Goal: Information Seeking & Learning: Learn about a topic

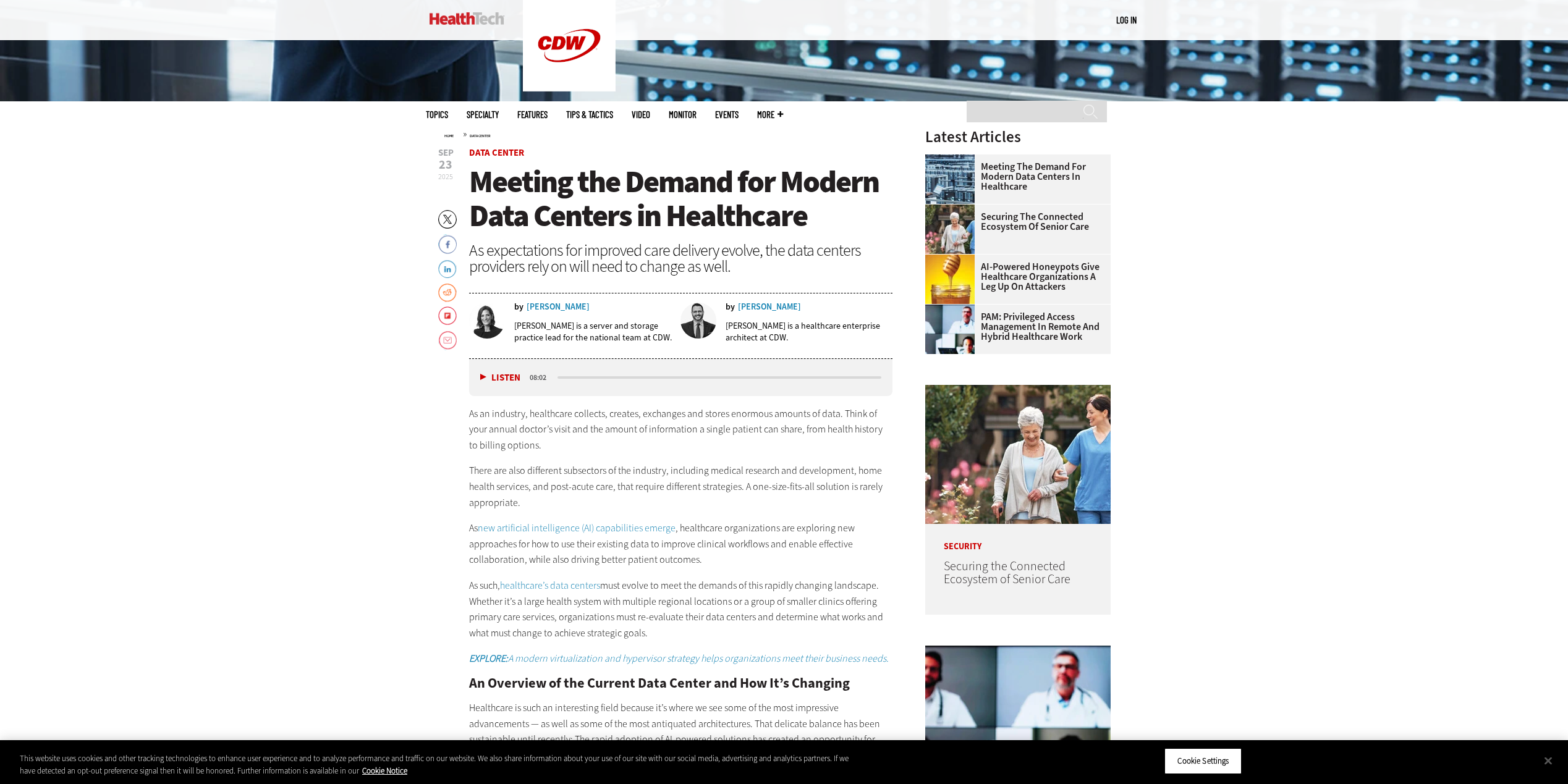
scroll to position [556, 0]
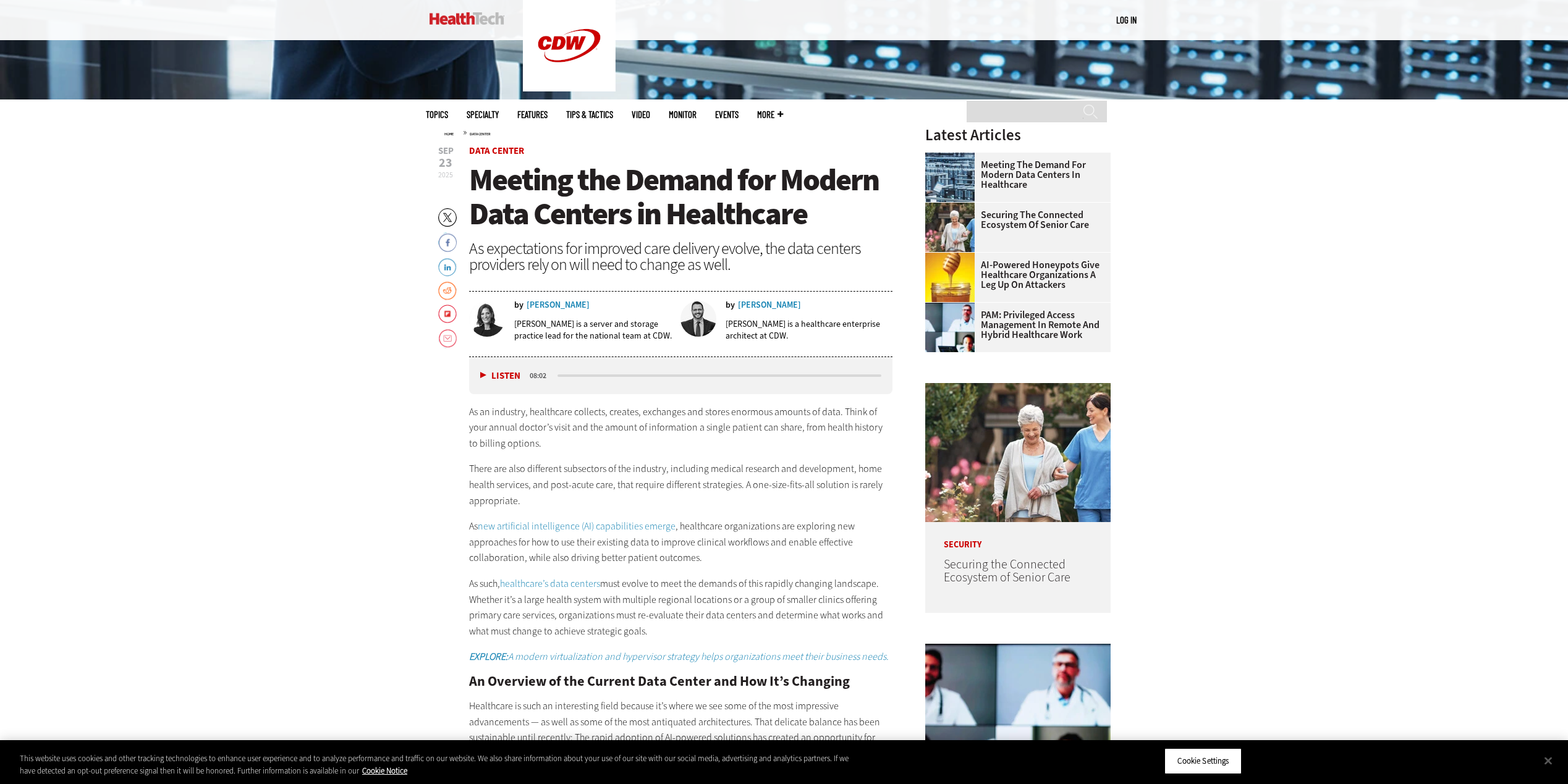
click at [482, 374] on button "Listen" at bounding box center [501, 376] width 40 height 9
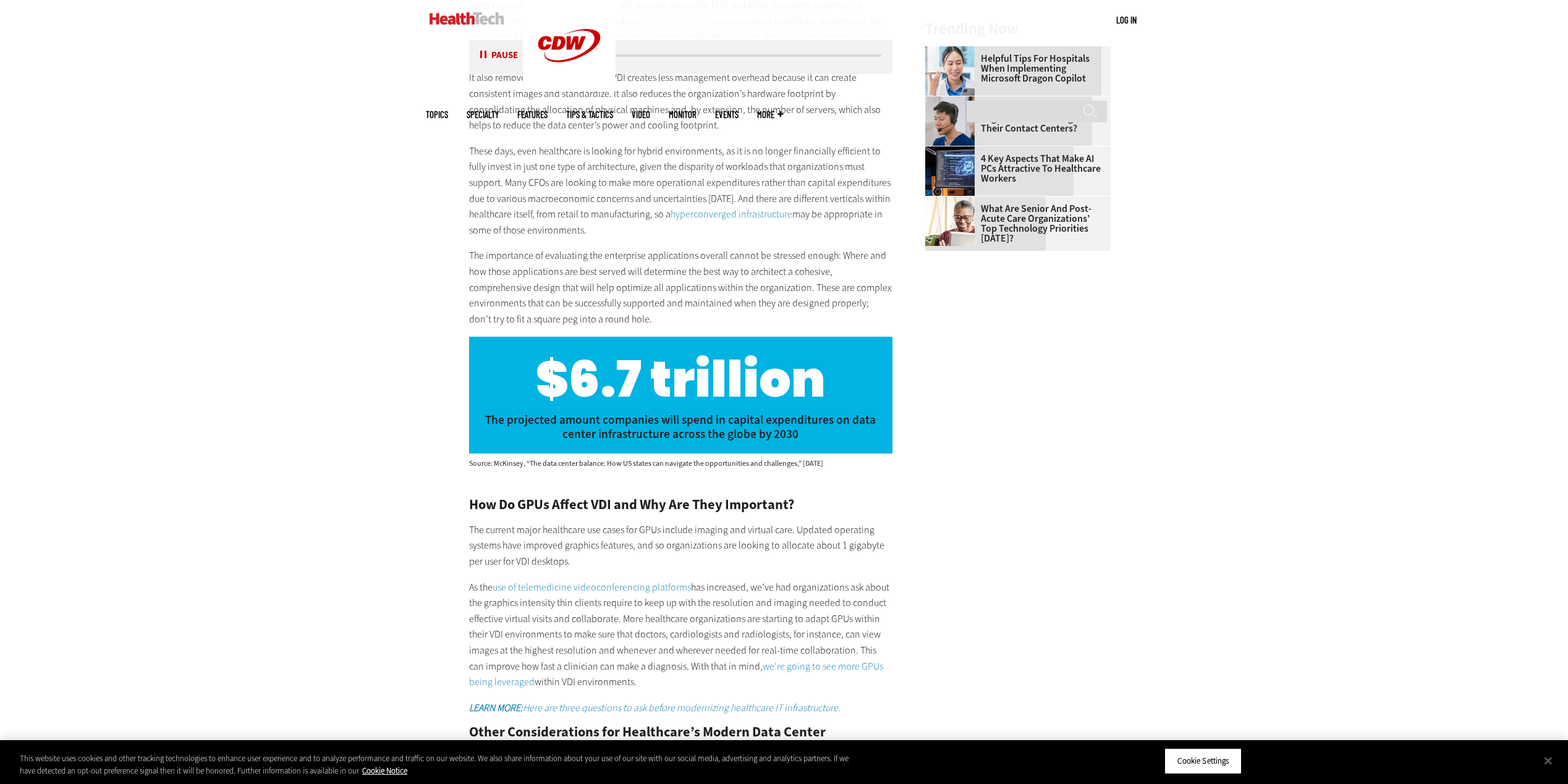
scroll to position [1978, 0]
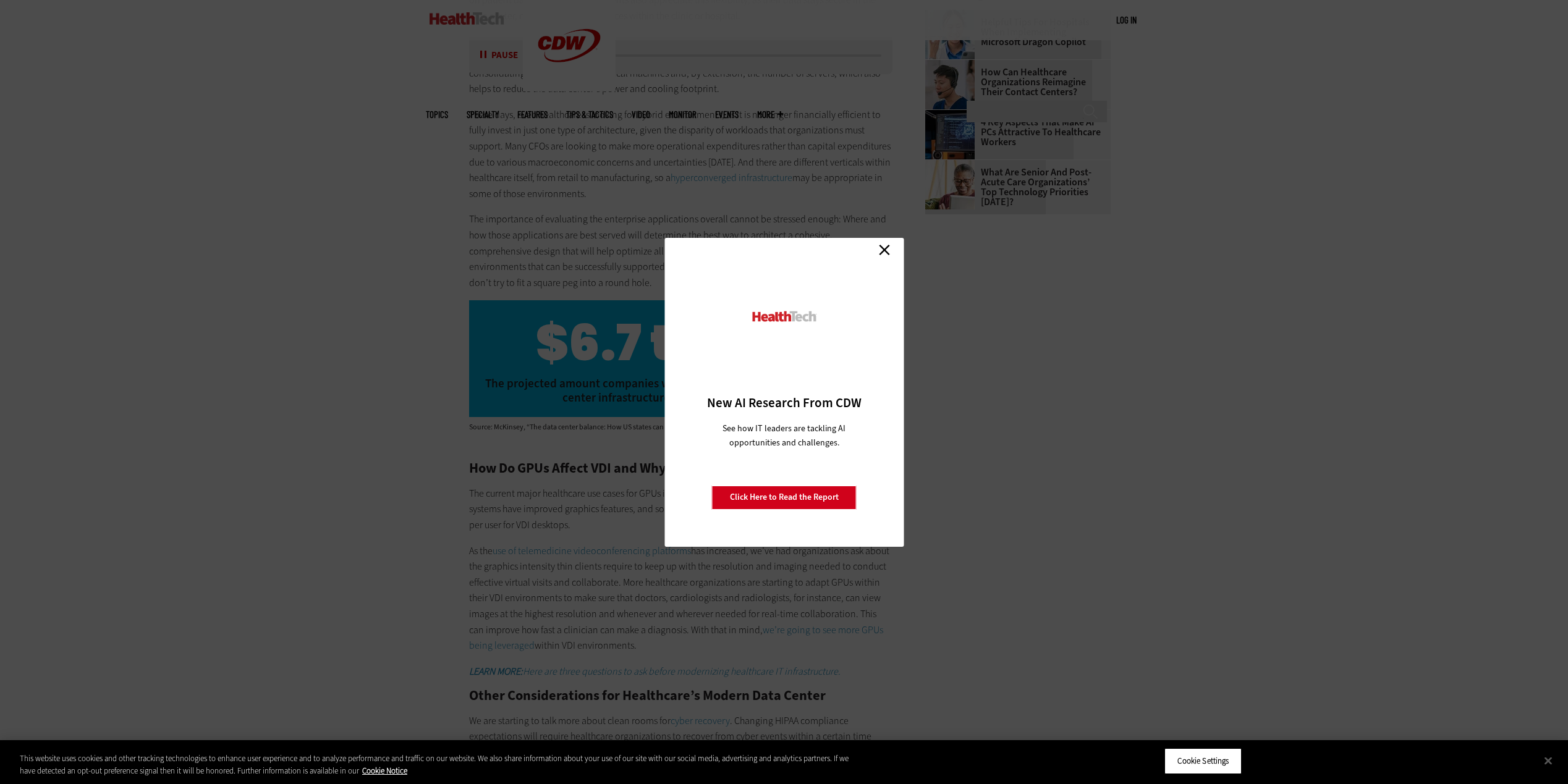
click at [884, 250] on link "Close" at bounding box center [884, 251] width 19 height 19
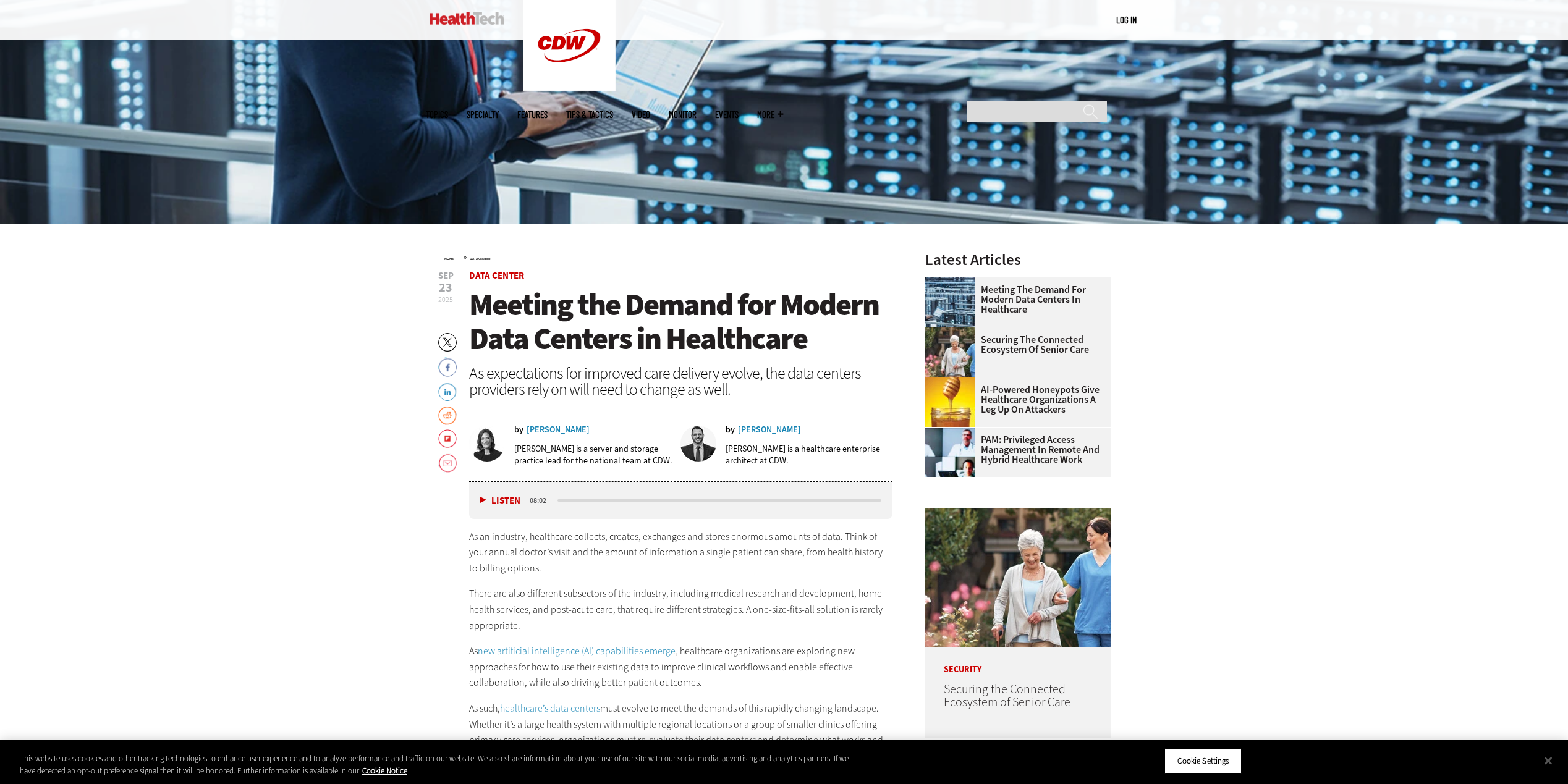
scroll to position [433, 0]
